Goal: Find specific page/section: Find specific page/section

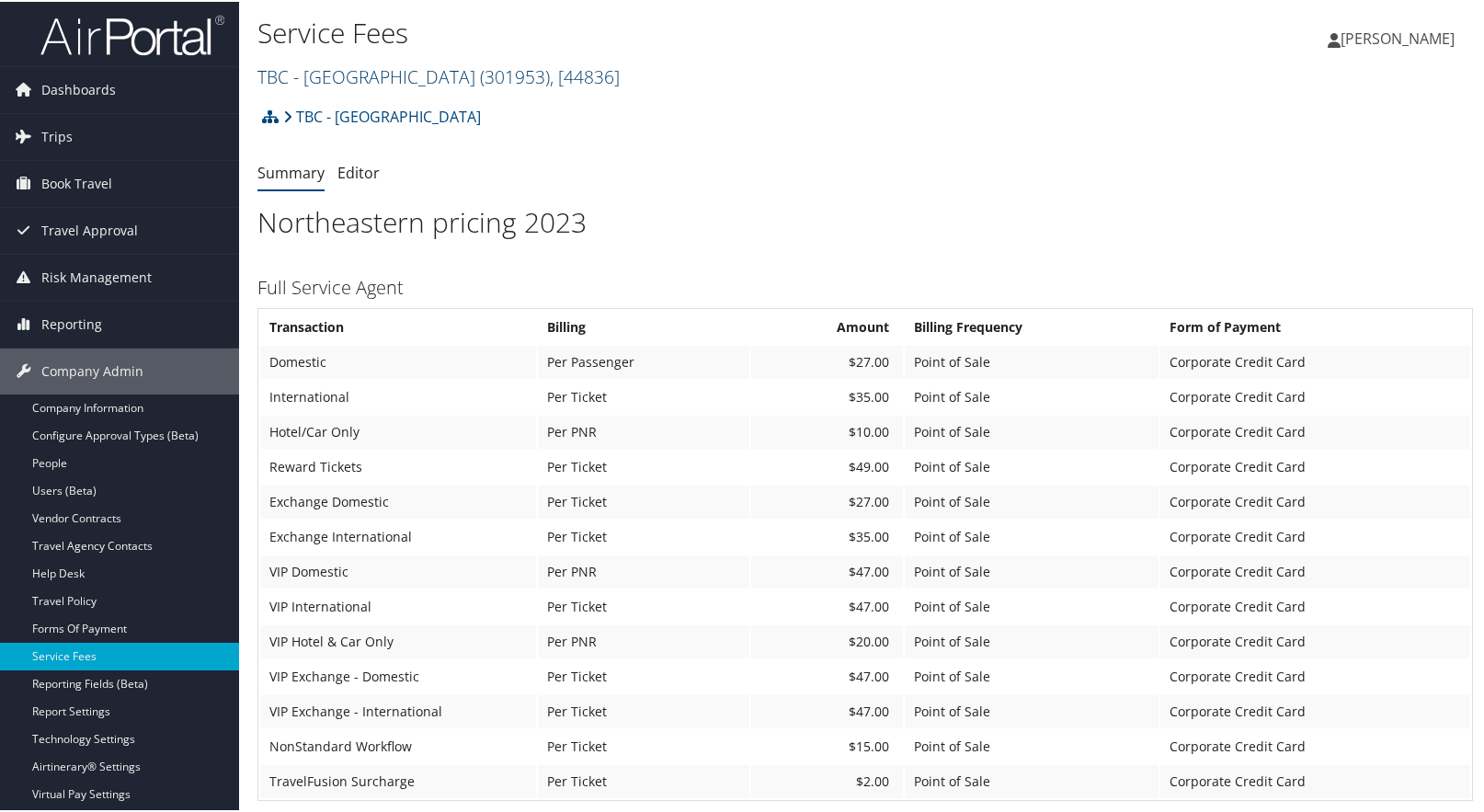
click at [326, 73] on link "TBC - [GEOGRAPHIC_DATA] ( 301953 ) , [ 44836 ]" at bounding box center [439, 75] width 363 height 25
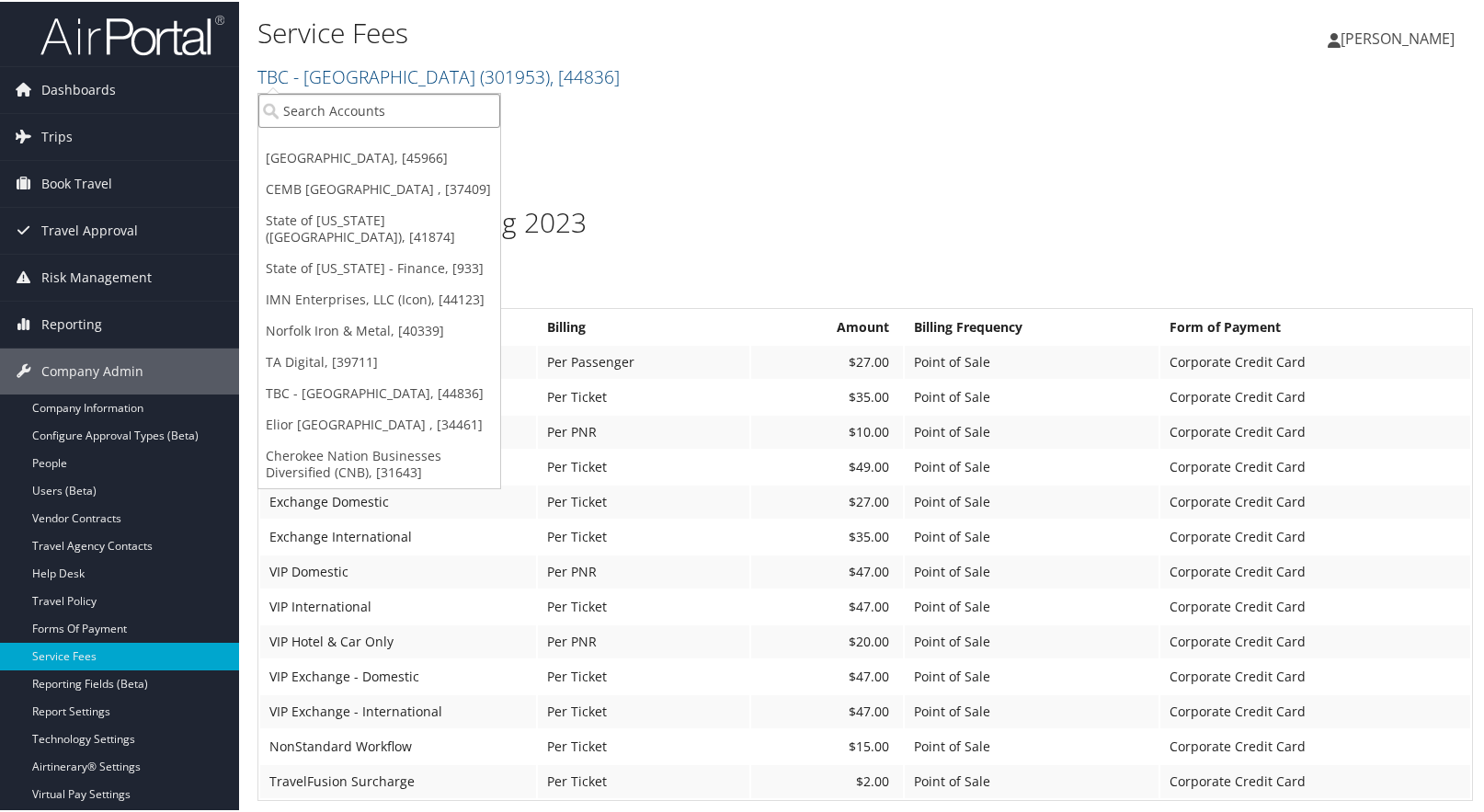
click at [315, 98] on input "search" at bounding box center [379, 109] width 241 height 34
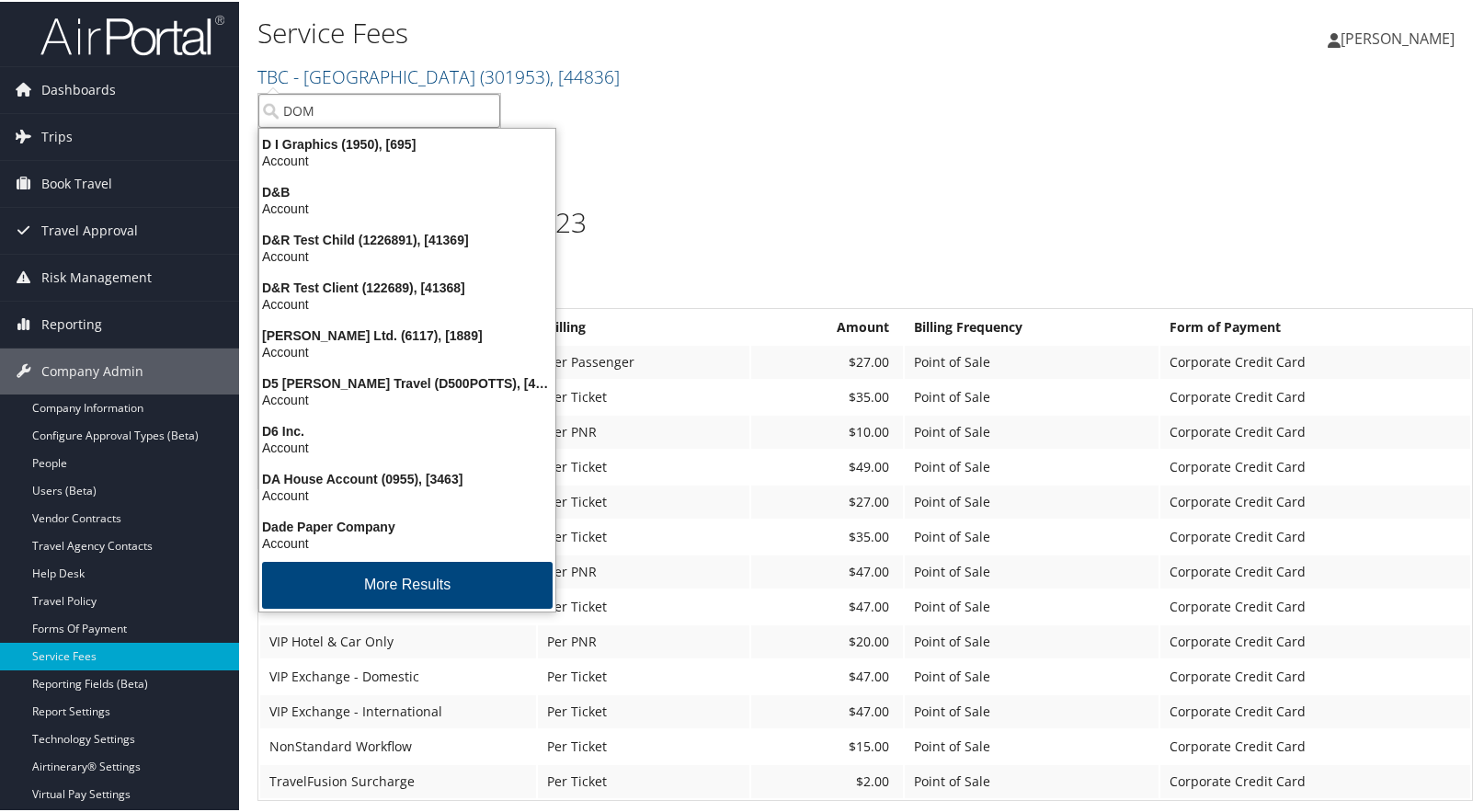
type input "DOMO"
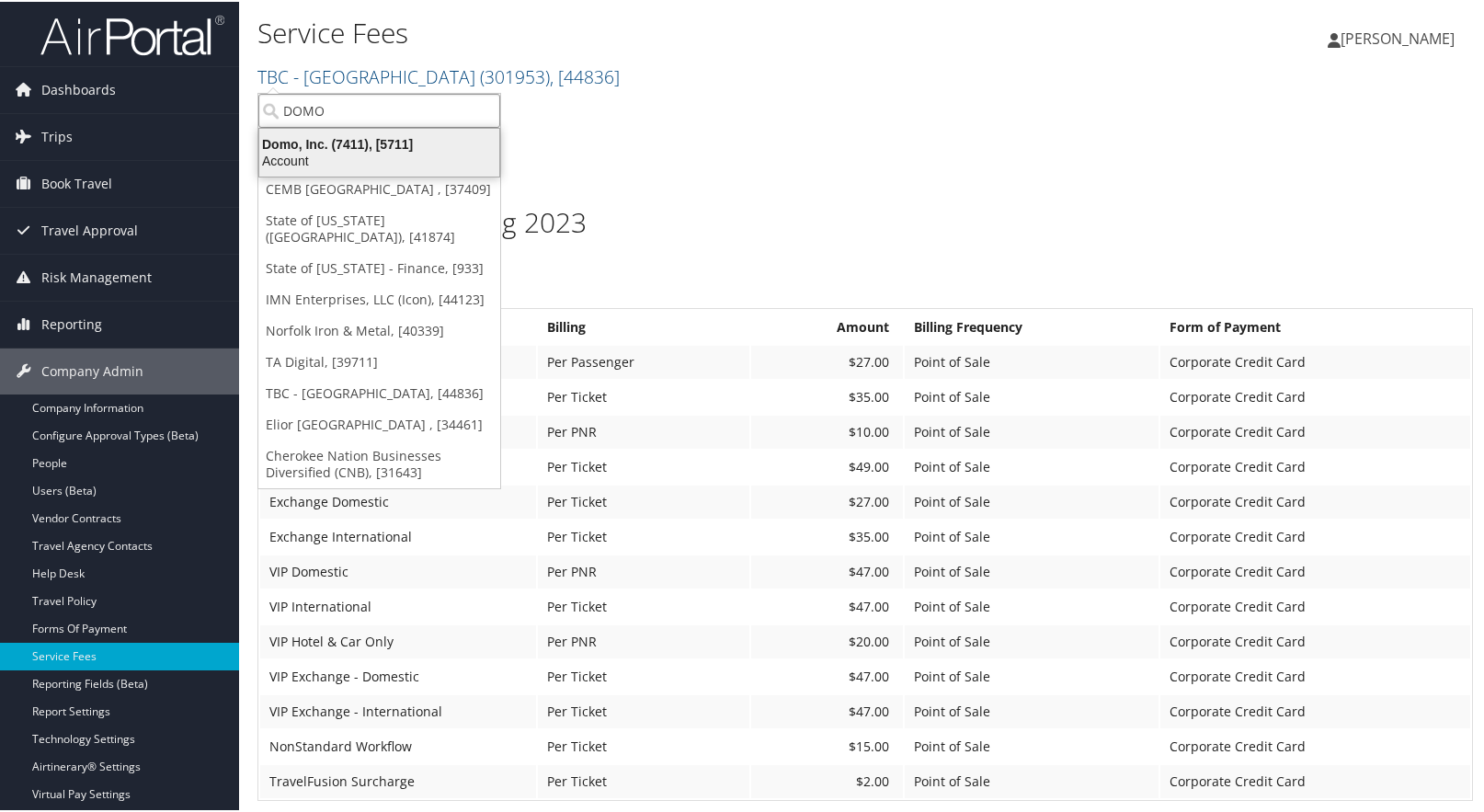
click at [297, 162] on div "Account" at bounding box center [379, 158] width 262 height 16
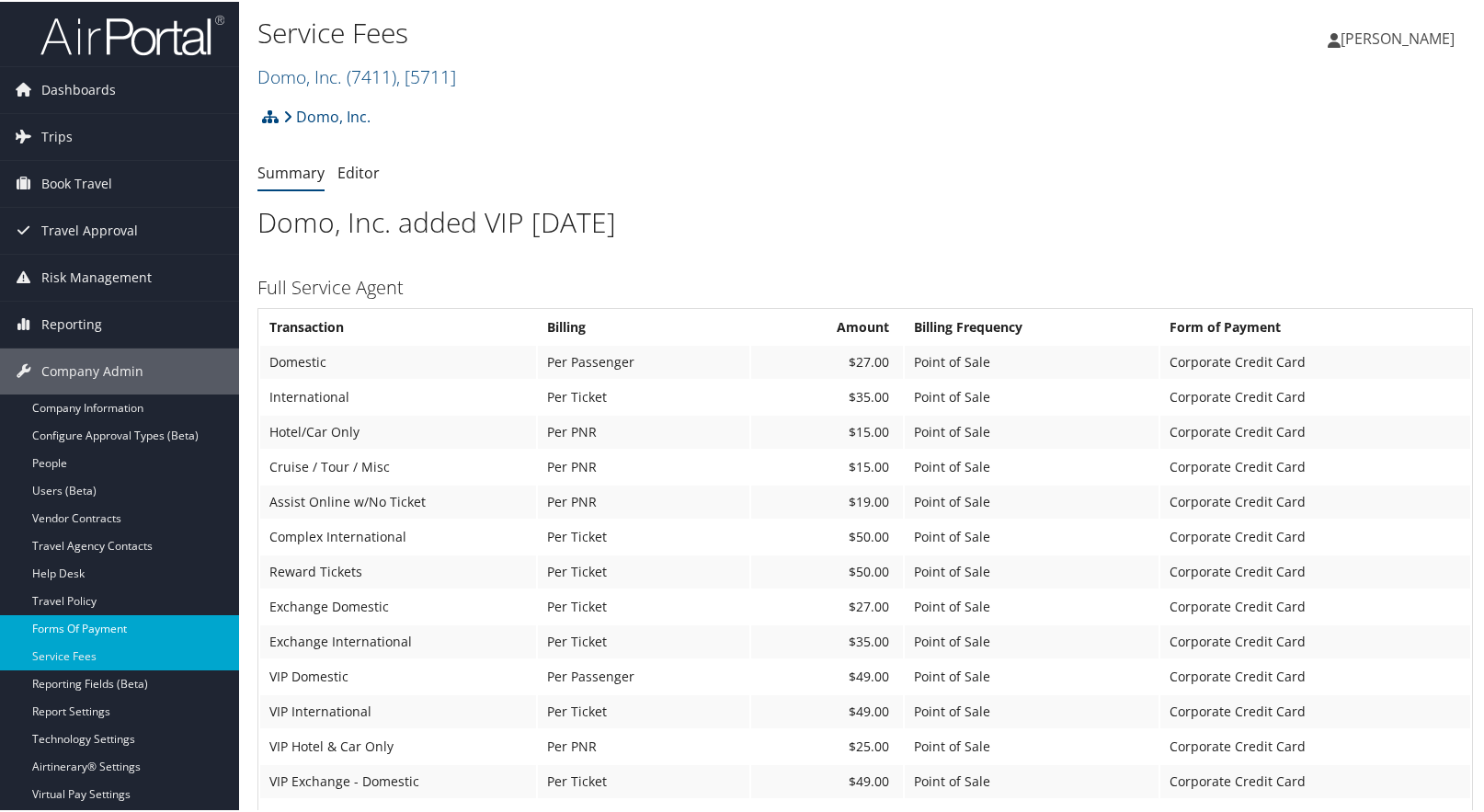
click at [98, 624] on link "Forms Of Payment" at bounding box center [119, 627] width 240 height 28
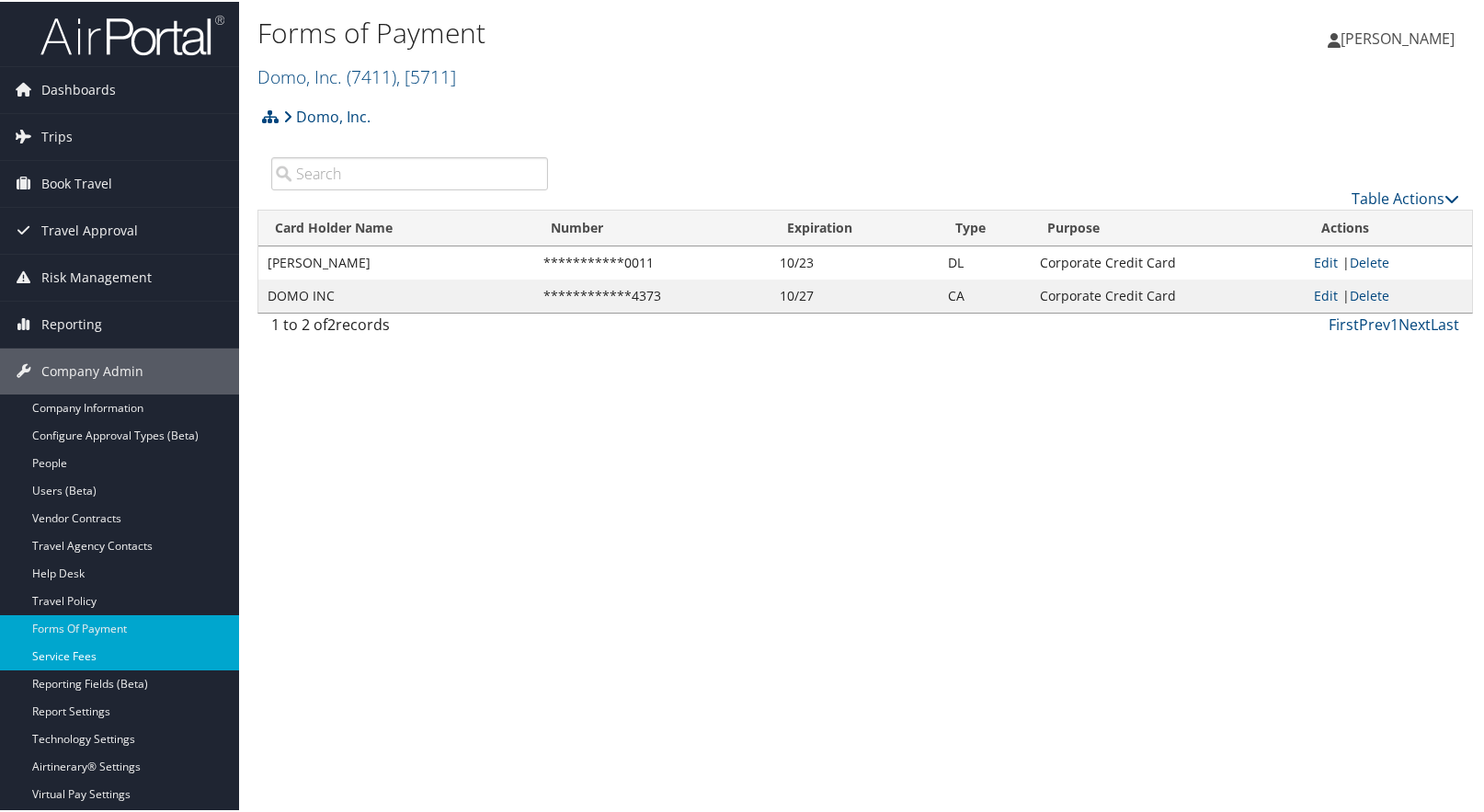
click at [86, 655] on link "Service Fees" at bounding box center [119, 655] width 240 height 28
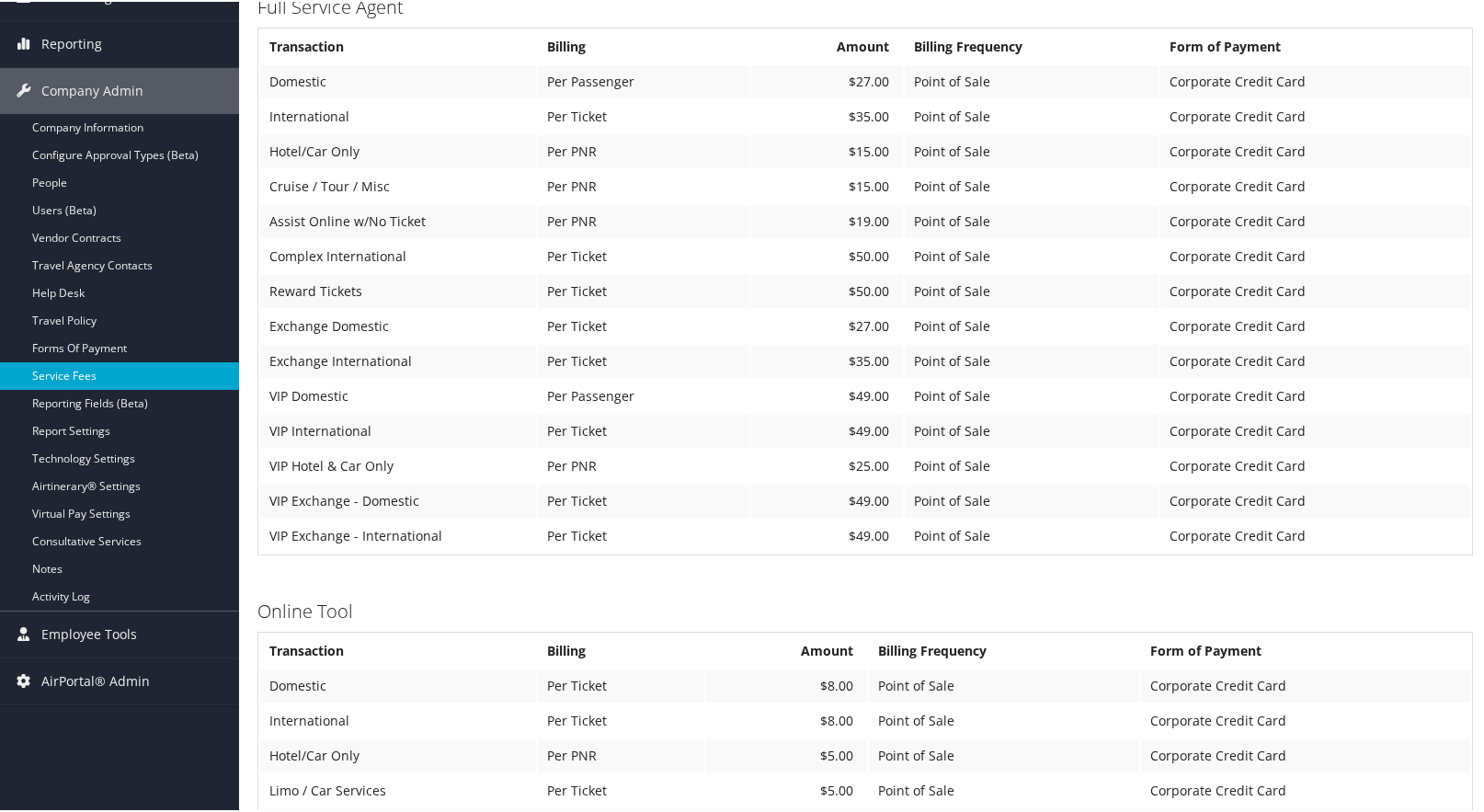
scroll to position [184, 0]
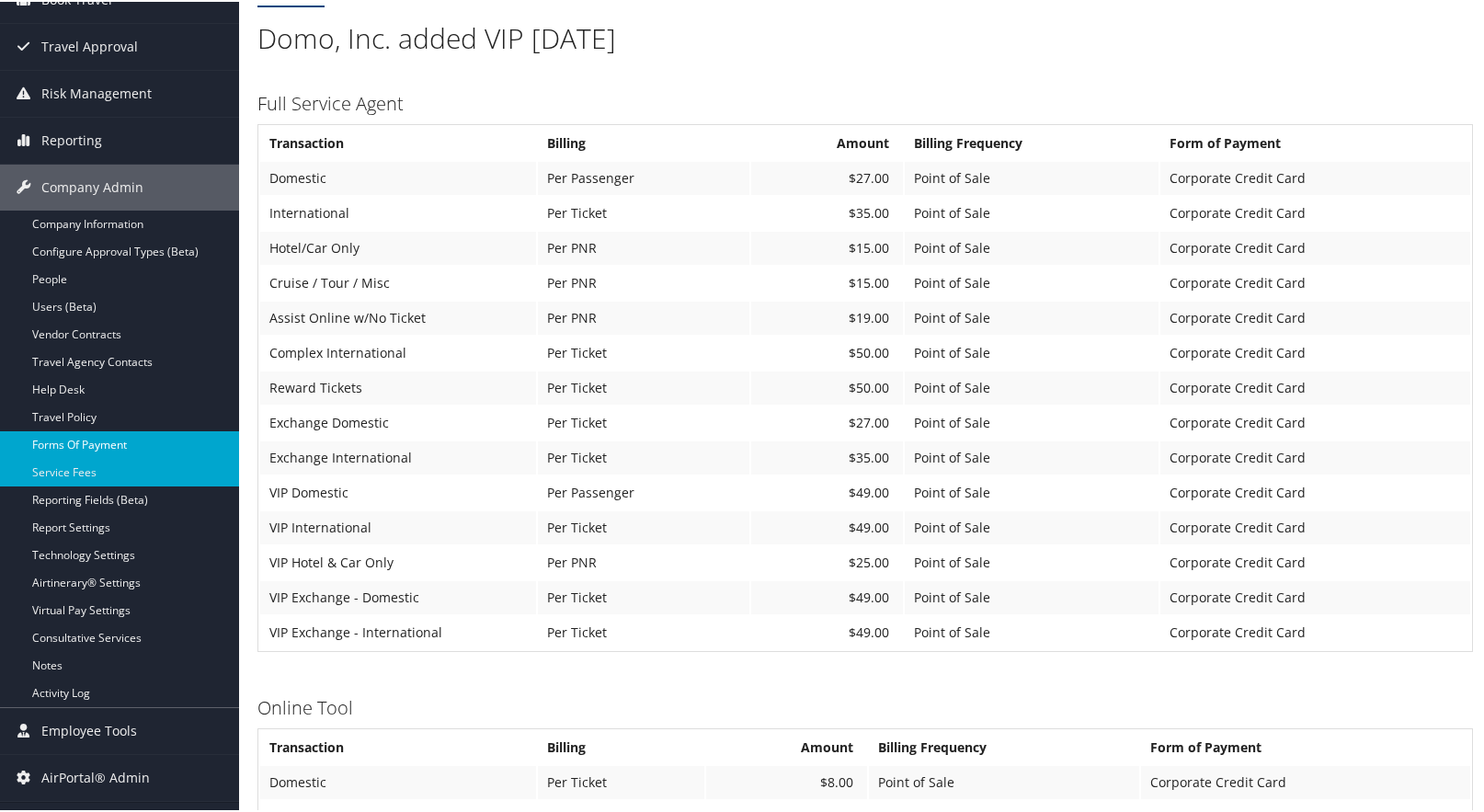
click at [50, 429] on link "Forms Of Payment" at bounding box center [119, 443] width 240 height 28
